Goal: Information Seeking & Learning: Learn about a topic

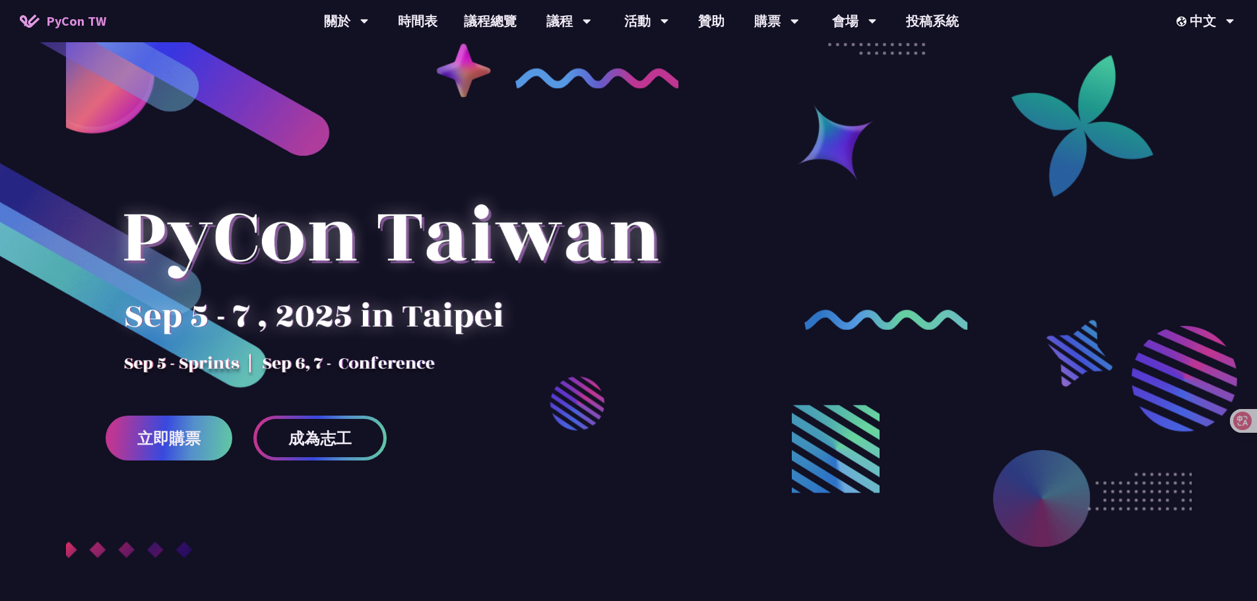
click at [765, 337] on div at bounding box center [628, 360] width 1257 height 562
click at [710, 276] on div at bounding box center [628, 360] width 1257 height 562
click at [806, 228] on div at bounding box center [628, 360] width 1257 height 562
click at [715, 246] on div at bounding box center [628, 360] width 1257 height 562
click at [703, 183] on div at bounding box center [628, 360] width 1257 height 562
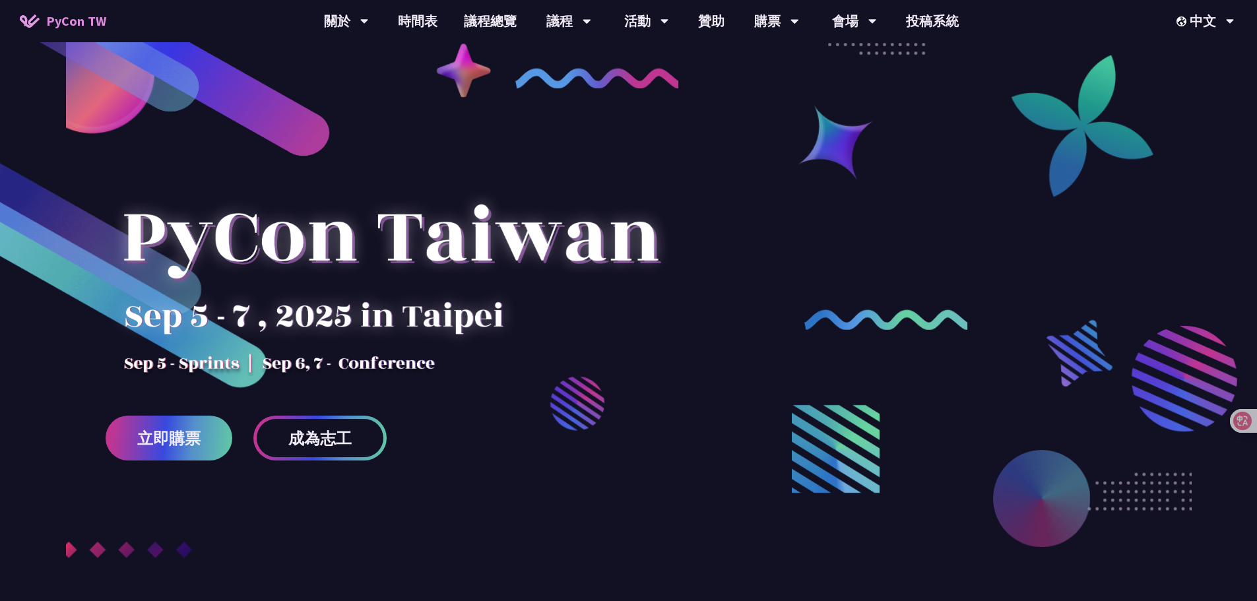
click at [784, 177] on div at bounding box center [628, 360] width 1257 height 562
drag, startPoint x: 946, startPoint y: 213, endPoint x: 1077, endPoint y: 72, distance: 191.5
click at [958, 197] on div at bounding box center [628, 360] width 1257 height 562
click at [819, 399] on div at bounding box center [628, 360] width 1257 height 562
click at [1053, 237] on div at bounding box center [628, 360] width 1257 height 562
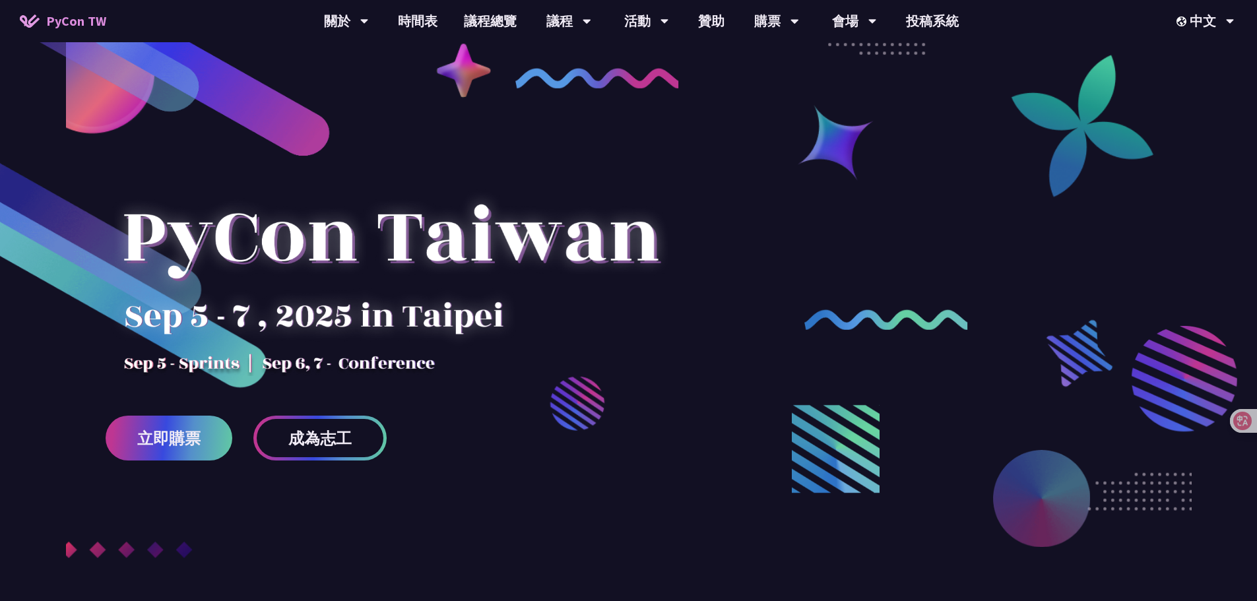
drag, startPoint x: 949, startPoint y: 378, endPoint x: 843, endPoint y: 486, distance: 151.2
click at [949, 378] on div at bounding box center [628, 360] width 1257 height 562
click at [540, 544] on div at bounding box center [628, 360] width 1257 height 562
click at [953, 201] on div at bounding box center [628, 360] width 1257 height 562
drag, startPoint x: 401, startPoint y: 22, endPoint x: 415, endPoint y: 56, distance: 36.8
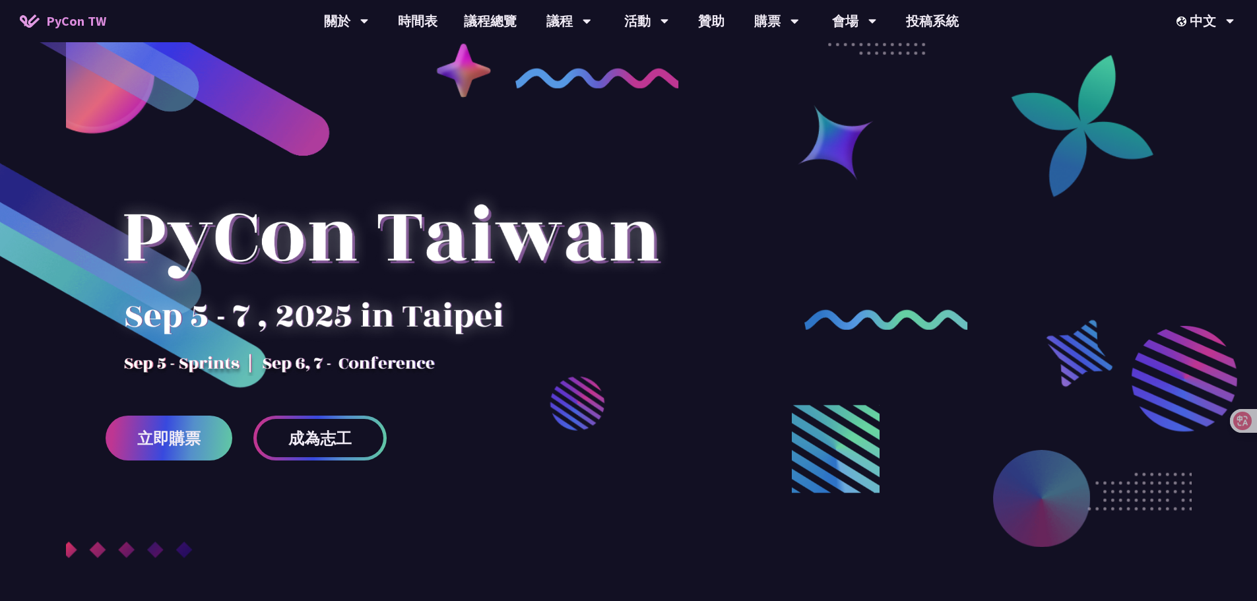
click at [401, 21] on link "時間表" at bounding box center [418, 21] width 66 height 42
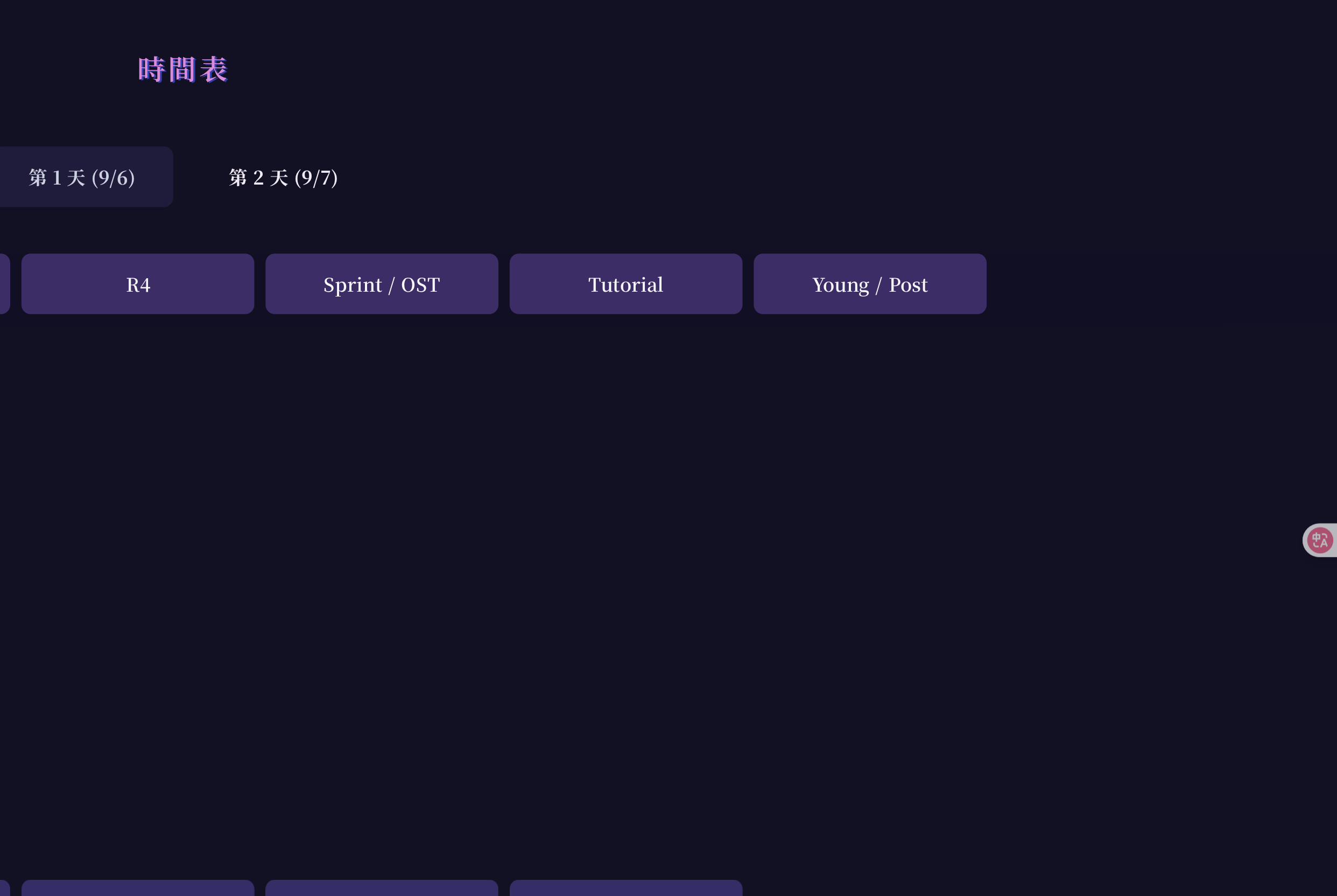
scroll to position [16, 0]
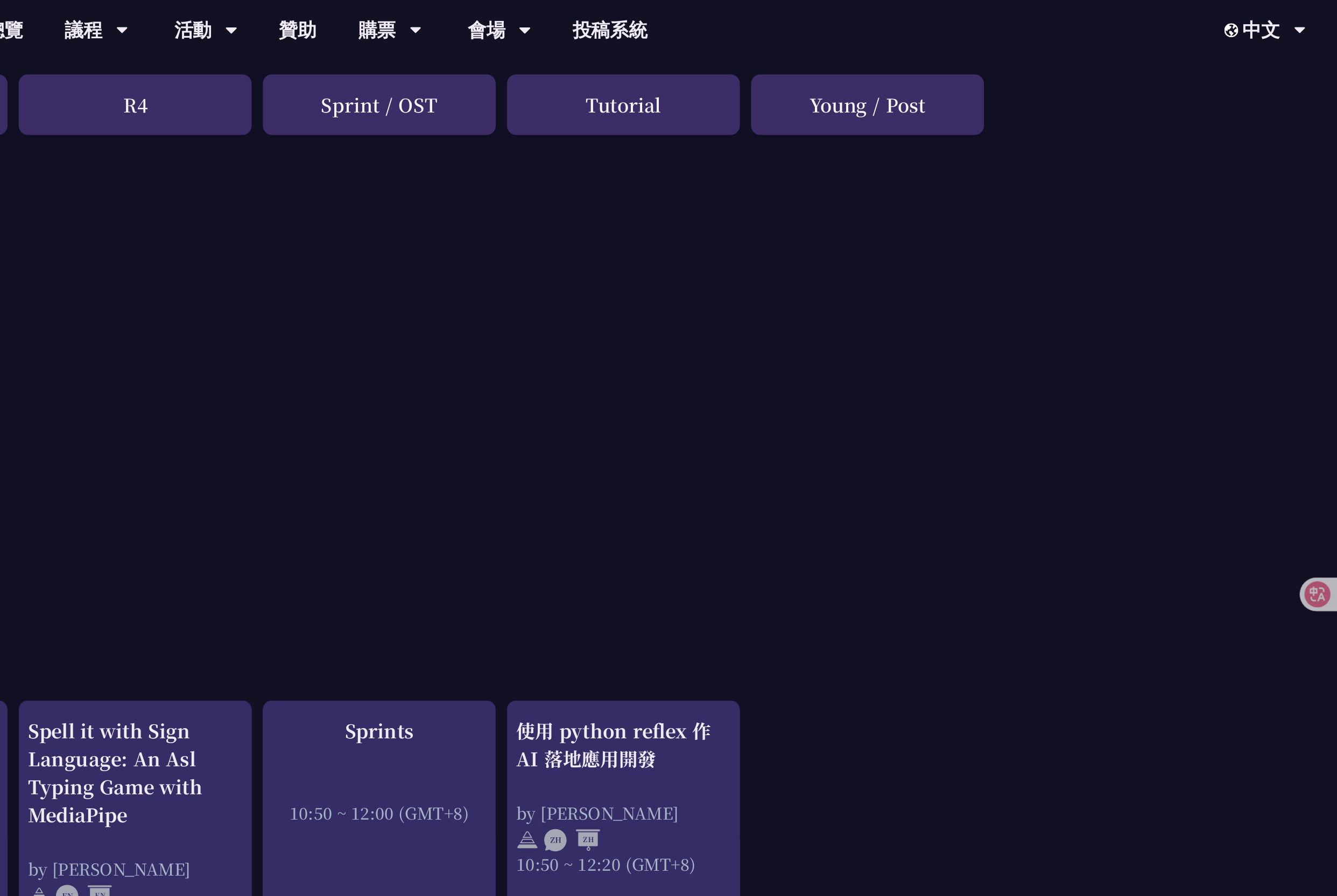
scroll to position [131, 0]
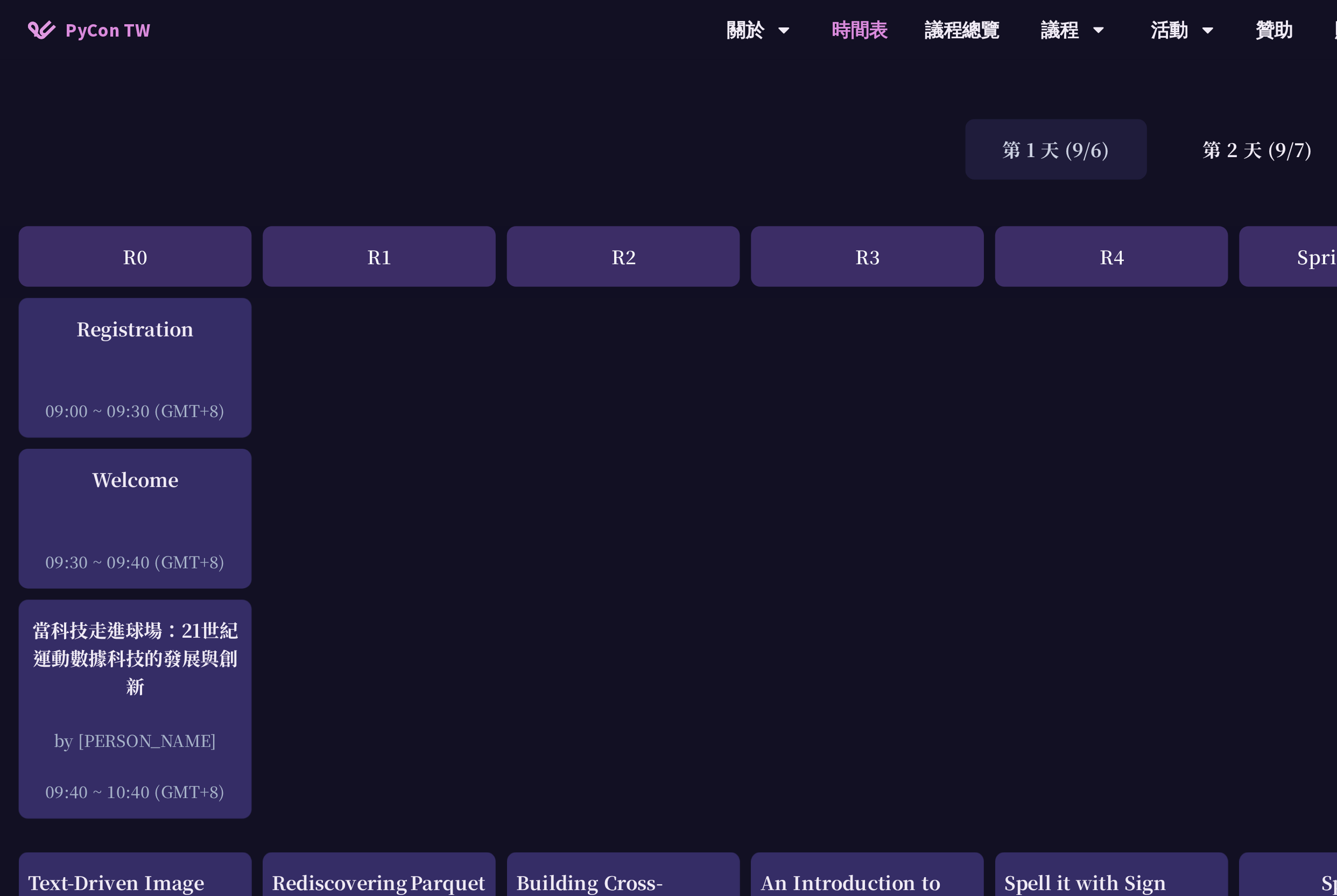
scroll to position [46, 0]
